Goal: Task Accomplishment & Management: Use online tool/utility

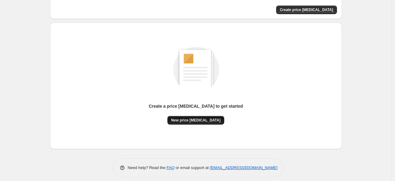
scroll to position [47, 0]
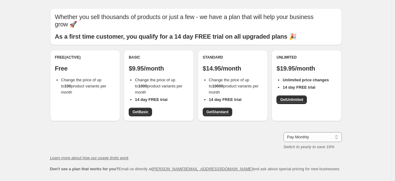
scroll to position [15, 0]
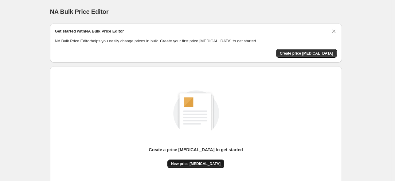
click at [185, 160] on button "New price change job" at bounding box center [195, 164] width 57 height 9
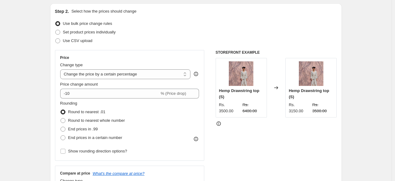
scroll to position [75, 0]
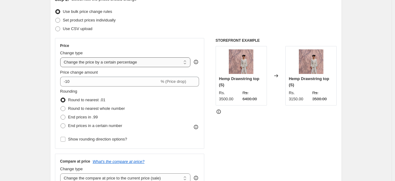
click at [98, 62] on select "Change the price to a certain amount Change the price by a certain amount Chang…" at bounding box center [125, 62] width 130 height 10
select select "to"
click at [61, 57] on select "Change the price to a certain amount Change the price by a certain amount Chang…" at bounding box center [125, 62] width 130 height 10
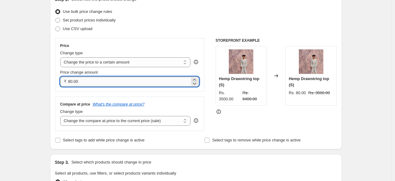
click at [94, 77] on input "80.00" at bounding box center [129, 82] width 122 height 10
type input "8"
type input "2499.00"
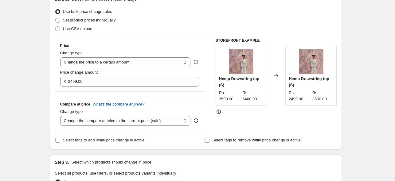
click at [153, 90] on div "Price Change type Change the price to a certain amount Change the price by a ce…" at bounding box center [129, 65] width 149 height 54
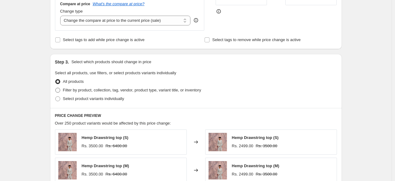
scroll to position [175, 0]
click at [64, 90] on span "Filter by product, collection, tag, vendor, product type, variant title, or inv…" at bounding box center [132, 89] width 138 height 5
click at [56, 88] on input "Filter by product, collection, tag, vendor, product type, variant title, or inv…" at bounding box center [55, 87] width 0 height 0
radio input "true"
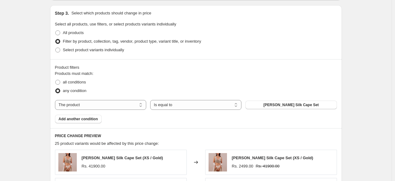
scroll to position [238, 0]
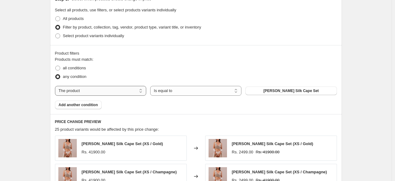
click at [104, 88] on select "The product The product's collection The product's tag The product's vendor The…" at bounding box center [100, 91] width 91 height 10
click at [100, 90] on select "The product The product's collection The product's tag The product's vendor The…" at bounding box center [100, 91] width 91 height 10
click at [90, 91] on select "The product The product's collection The product's tag The product's vendor The…" at bounding box center [100, 91] width 91 height 10
select select "collection"
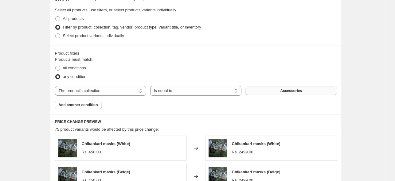
click at [256, 91] on button "Accessories" at bounding box center [290, 91] width 91 height 9
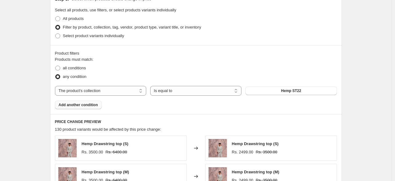
click at [75, 107] on button "Add another condition" at bounding box center [78, 105] width 47 height 9
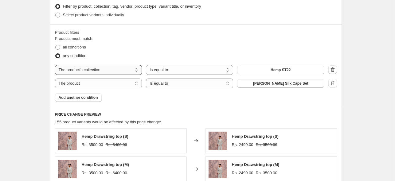
scroll to position [269, 0]
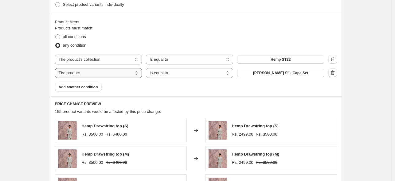
click at [126, 71] on select "The product The product's collection The product's tag The product's vendor The…" at bounding box center [98, 73] width 87 height 10
select select "collection"
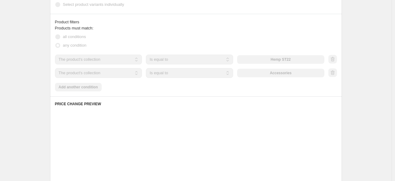
click at [77, 87] on div "Products must match: all conditions any condition The product The product's col…" at bounding box center [196, 58] width 282 height 66
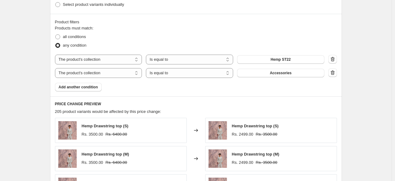
click at [77, 87] on span "Add another condition" at bounding box center [78, 87] width 39 height 5
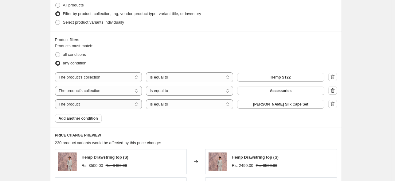
scroll to position [256, 0]
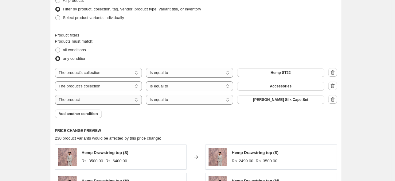
click at [102, 100] on select "The product The product's collection The product's tag The product's vendor The…" at bounding box center [98, 100] width 87 height 10
select select "collection"
click at [276, 84] on button "Accessories" at bounding box center [280, 86] width 87 height 9
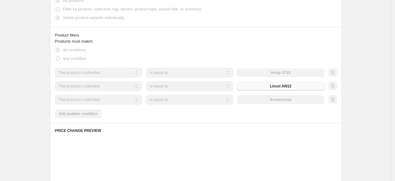
click at [294, 102] on div "The product The product's collection The product's tag The product's vendor The…" at bounding box center [189, 100] width 269 height 10
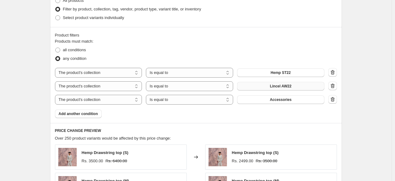
click at [294, 102] on button "Accessories" at bounding box center [280, 99] width 87 height 9
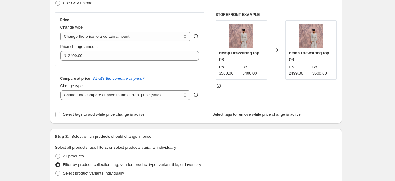
scroll to position [87, 0]
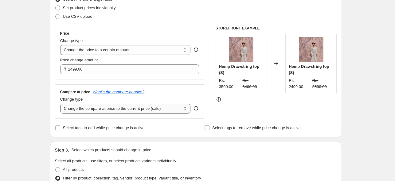
click at [169, 109] on select "Change the compare at price to the current price (sale) Change the compare at p…" at bounding box center [125, 109] width 130 height 10
select select "no_change"
click at [61, 104] on select "Change the compare at price to the current price (sale) Change the compare at p…" at bounding box center [125, 109] width 130 height 10
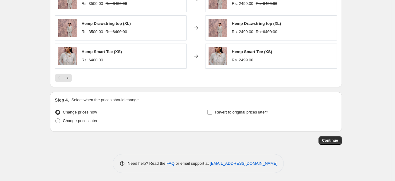
scroll to position [470, 0]
click at [211, 111] on input "Revert to original prices later?" at bounding box center [209, 112] width 5 height 5
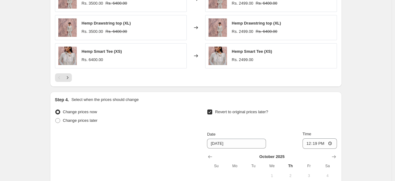
click at [211, 111] on input "Revert to original prices later?" at bounding box center [209, 112] width 5 height 5
checkbox input "false"
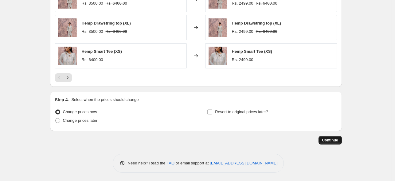
click at [329, 137] on button "Continue" at bounding box center [329, 140] width 23 height 9
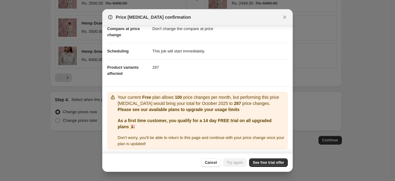
scroll to position [33, 0]
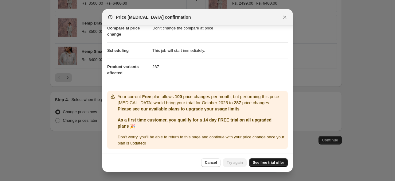
click at [271, 160] on link "See free trial offer" at bounding box center [268, 162] width 39 height 9
click at [285, 17] on icon "Close" at bounding box center [284, 17] width 6 height 6
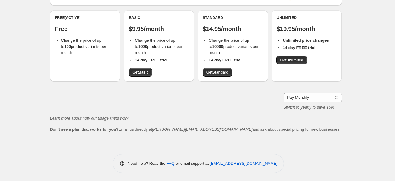
scroll to position [56, 0]
